Goal: Transaction & Acquisition: Book appointment/travel/reservation

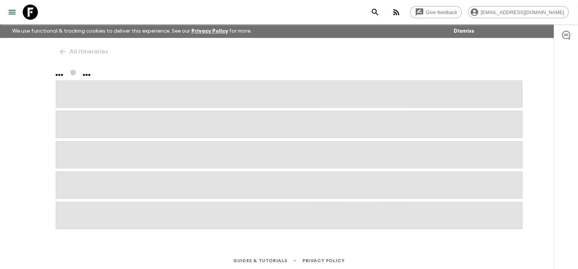
scroll to position [2, 0]
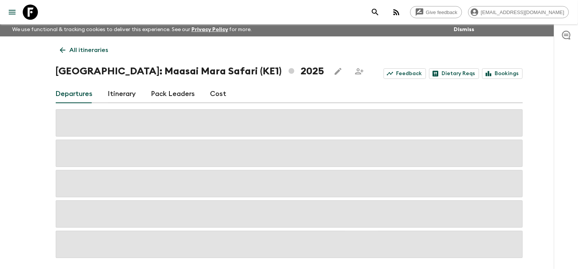
click at [211, 94] on link "Cost" at bounding box center [218, 94] width 16 height 18
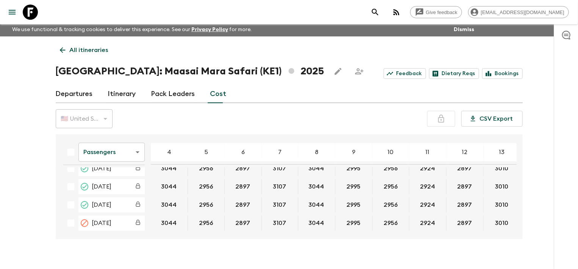
scroll to position [114, 0]
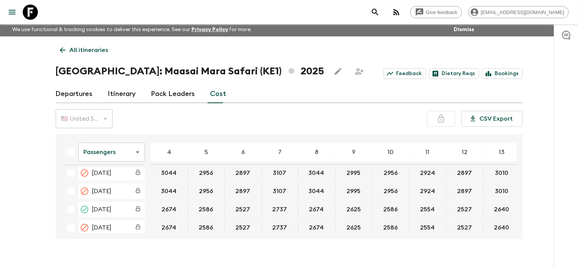
click at [351, 232] on div "Passengers passengersCost ​ 4 5 6 7 8 9 10 11 12 13 14 15 16 17 18 [DATE] 2628 …" at bounding box center [289, 186] width 467 height 105
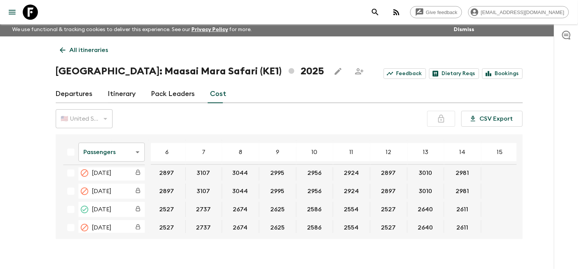
scroll to position [114, 82]
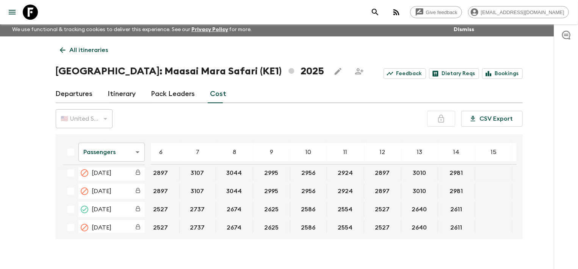
click at [135, 155] on body "Give feedback [EMAIL_ADDRESS][DOMAIN_NAME] We use functional & tracking cookies…" at bounding box center [289, 139] width 578 height 282
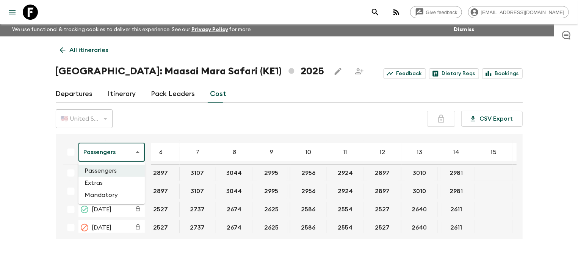
click at [109, 185] on li "Extras" at bounding box center [111, 182] width 66 height 12
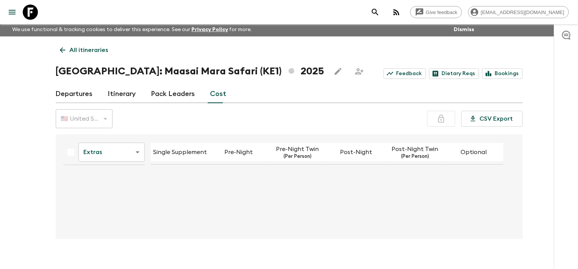
click at [136, 154] on body "Give feedback [EMAIL_ADDRESS][DOMAIN_NAME] We use functional & tracking cookies…" at bounding box center [289, 139] width 578 height 282
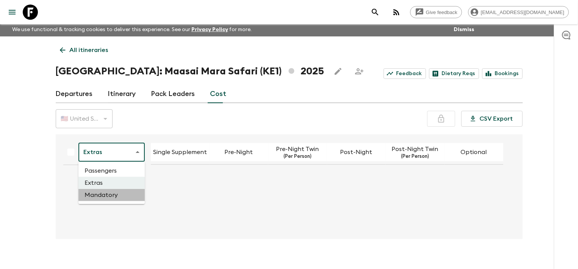
click at [109, 196] on li "Mandatory" at bounding box center [111, 195] width 66 height 12
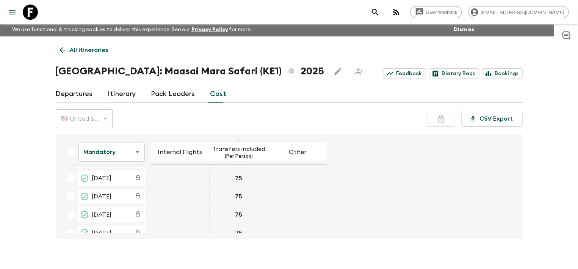
scroll to position [228, 0]
